Goal: Task Accomplishment & Management: Manage account settings

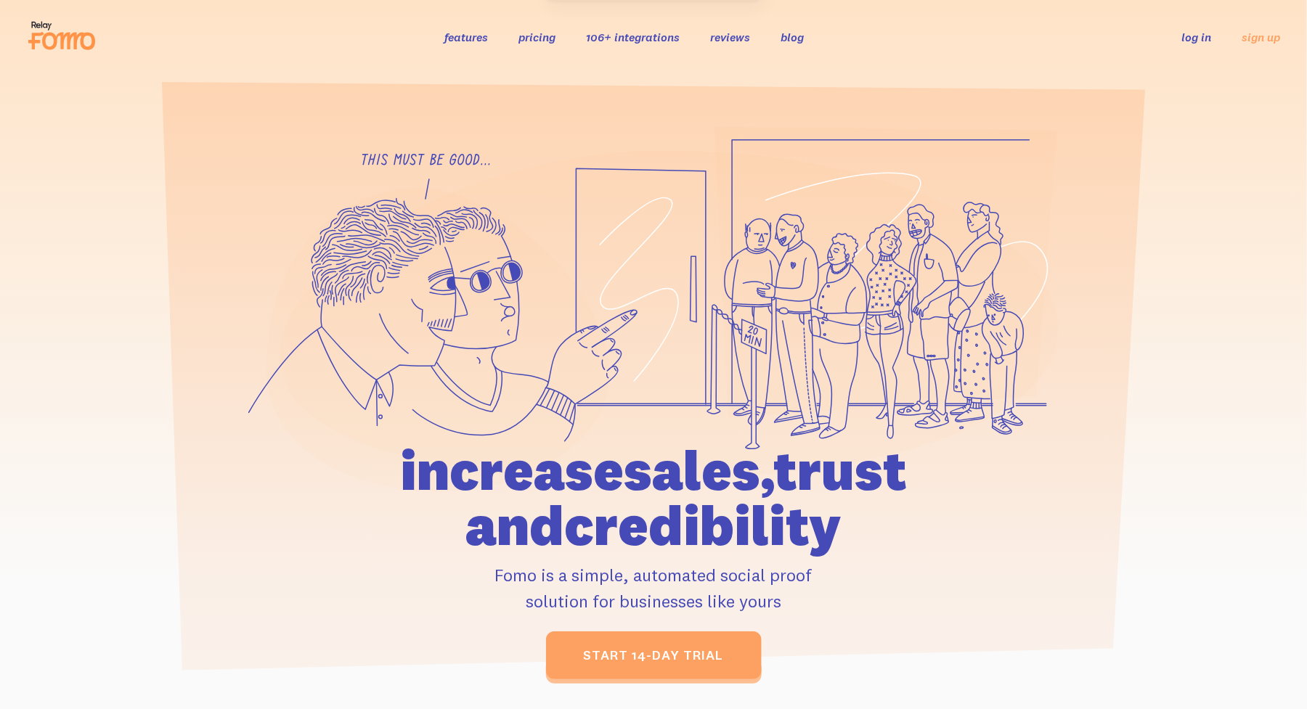
click at [1203, 40] on link "log in" at bounding box center [1197, 37] width 30 height 15
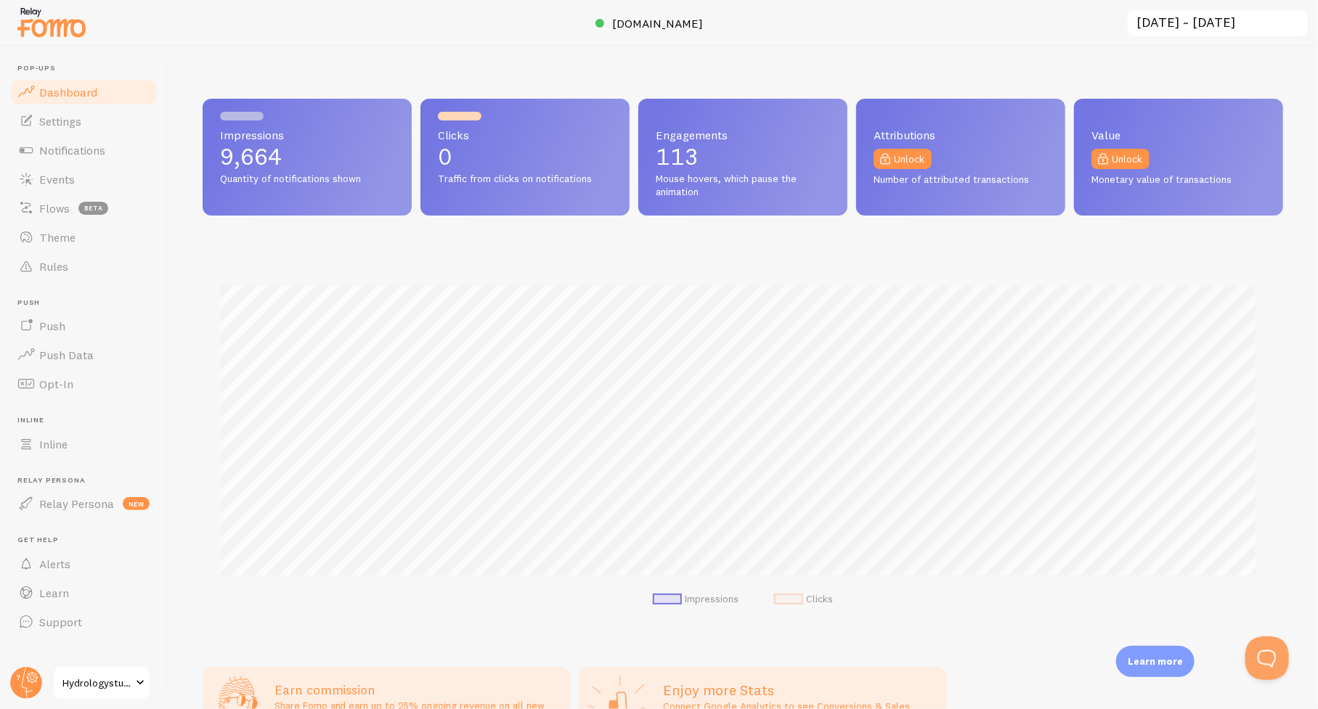
scroll to position [725772, 725083]
click at [61, 173] on span "Events" at bounding box center [57, 179] width 36 height 15
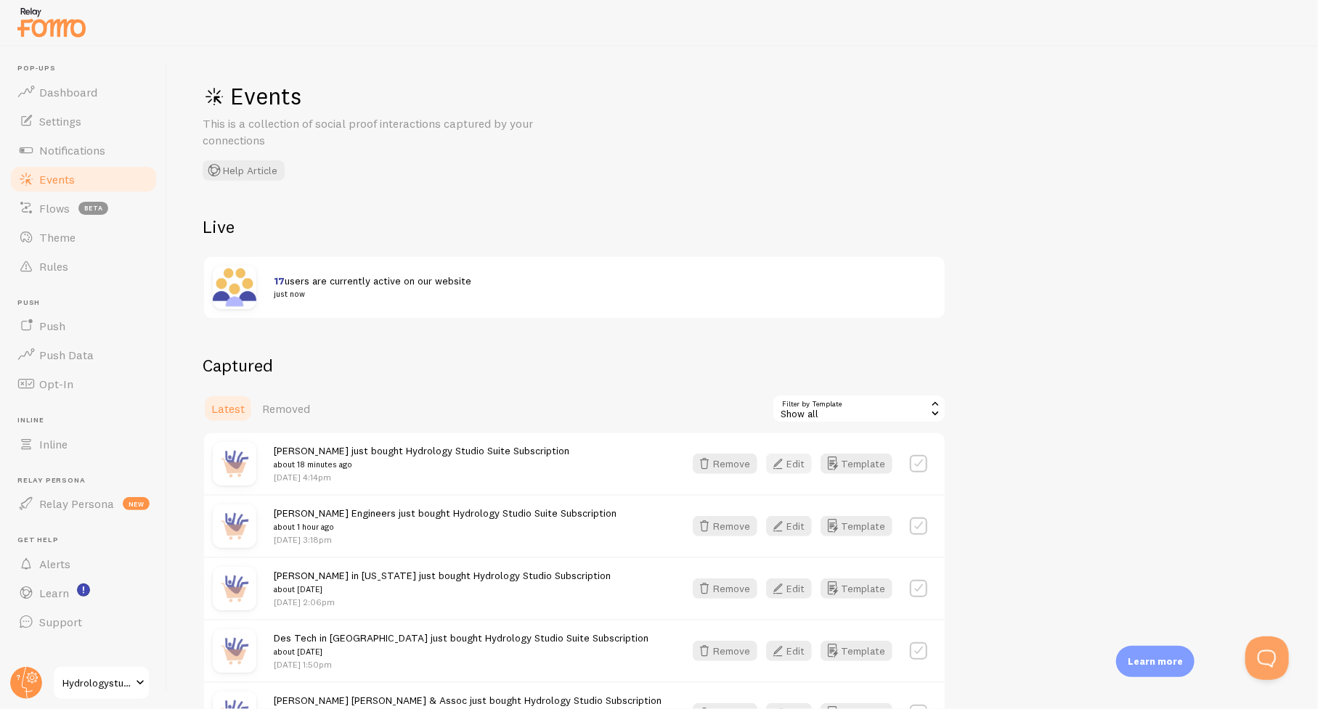
click at [788, 461] on button "Edit" at bounding box center [789, 464] width 46 height 20
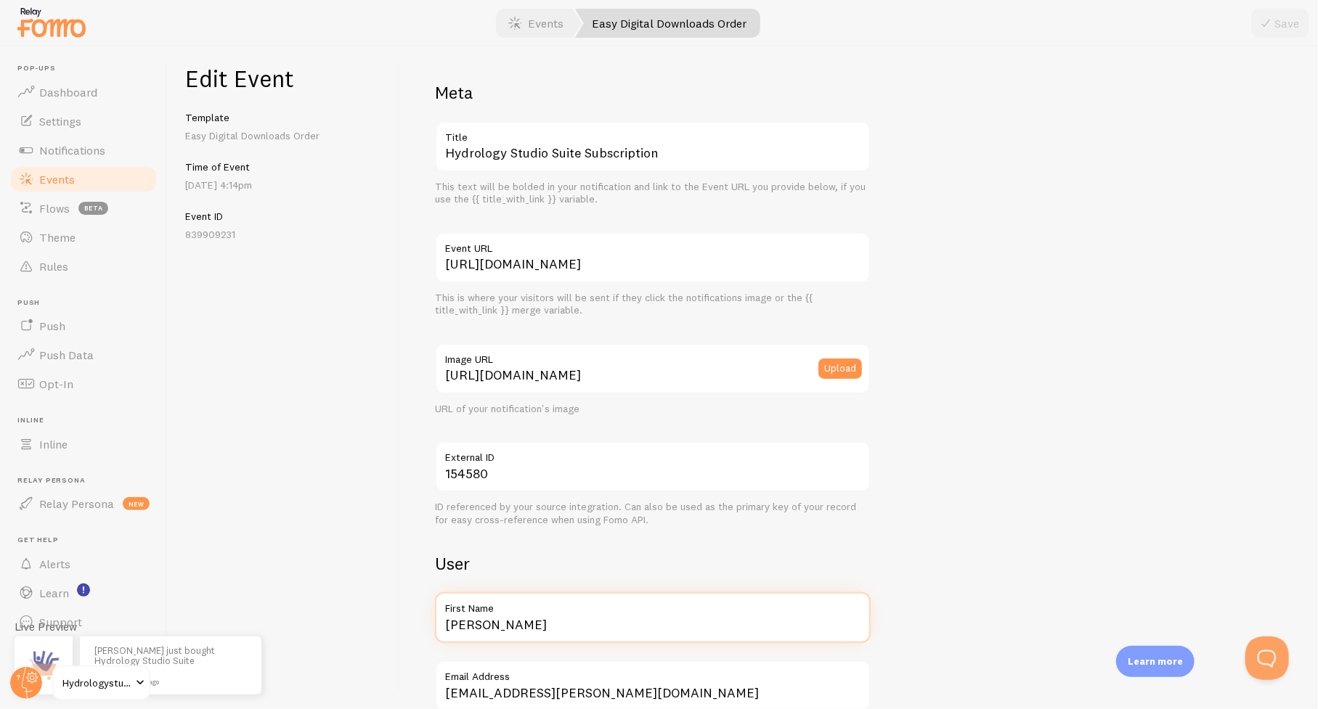
click at [558, 621] on input "James" at bounding box center [653, 618] width 436 height 51
type input "Dura-Line Corp."
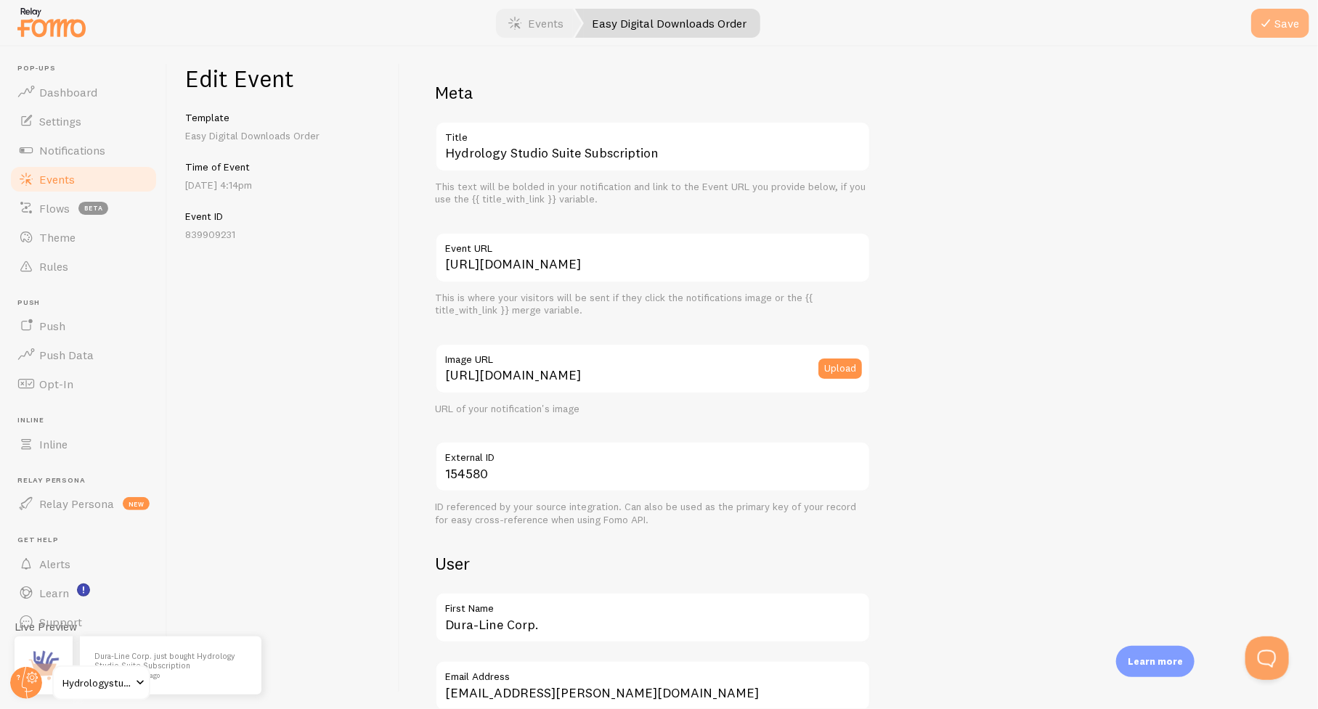
click at [1279, 14] on button "Save" at bounding box center [1280, 23] width 58 height 29
click at [44, 182] on span "Events" at bounding box center [57, 179] width 36 height 15
